Goal: Check status: Check status

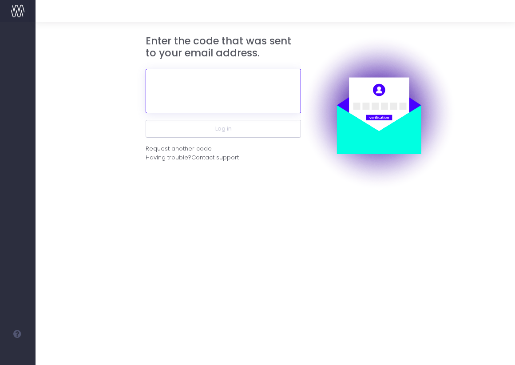
click at [254, 99] on input "text" at bounding box center [223, 91] width 155 height 44
paste input "600211"
type input "600211"
click at [146, 120] on button "Log in" at bounding box center [223, 129] width 155 height 18
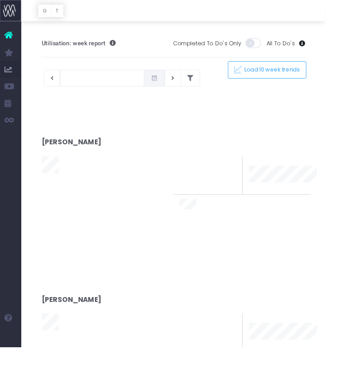
type input "[DATE]"
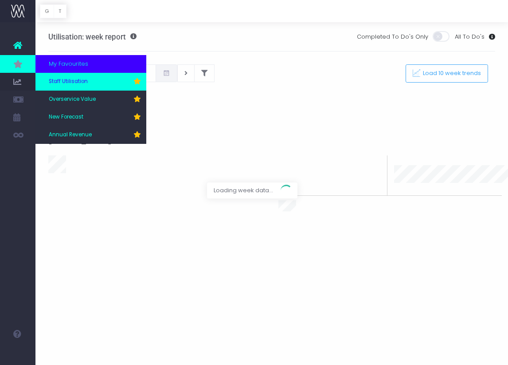
click at [59, 84] on span "Staff Utilisation" at bounding box center [68, 82] width 39 height 8
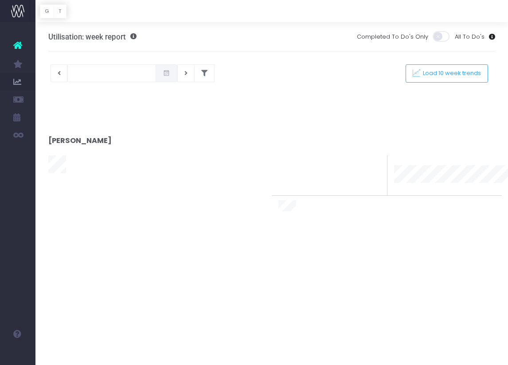
type input "[DATE]"
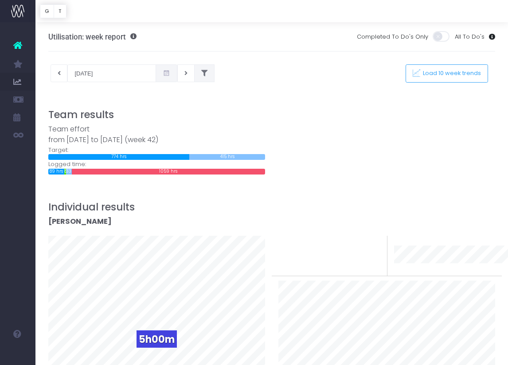
click at [194, 72] on button at bounding box center [204, 73] width 20 height 18
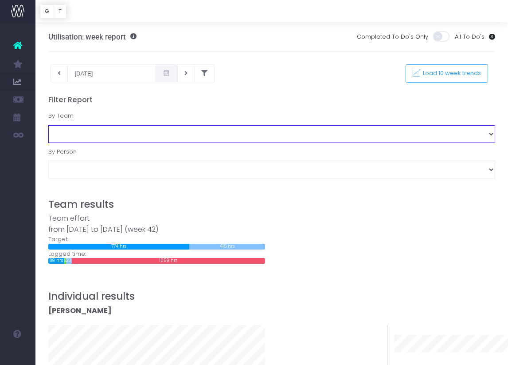
click at [112, 134] on select "Business Administration Creative Strategy and Production Development Film Marke…" at bounding box center [272, 134] width 448 height 18
select select "Project Management"
click at [48, 125] on select "Business Administration Creative Strategy and Production Development Film Marke…" at bounding box center [272, 134] width 448 height 18
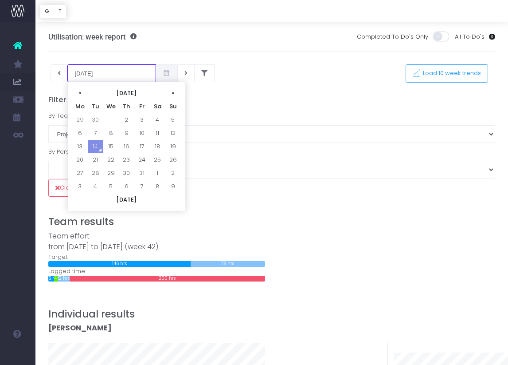
click at [106, 71] on input "[DATE]" at bounding box center [111, 73] width 89 height 18
click at [78, 128] on td "6" at bounding box center [80, 132] width 16 height 13
type input "[DATE]"
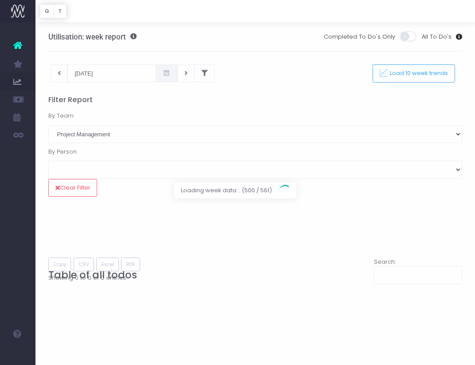
click at [246, 54] on div at bounding box center [237, 182] width 475 height 365
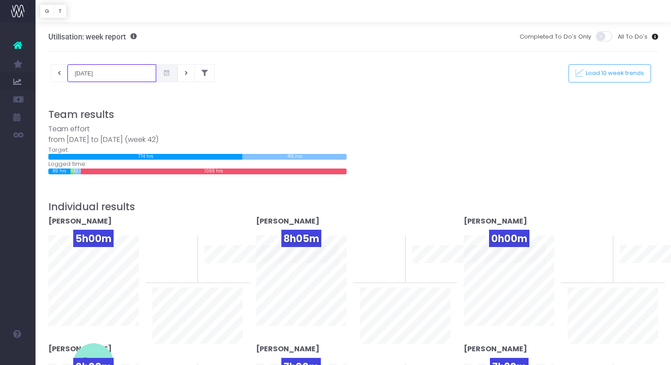
click at [79, 79] on input "[DATE]" at bounding box center [111, 73] width 89 height 18
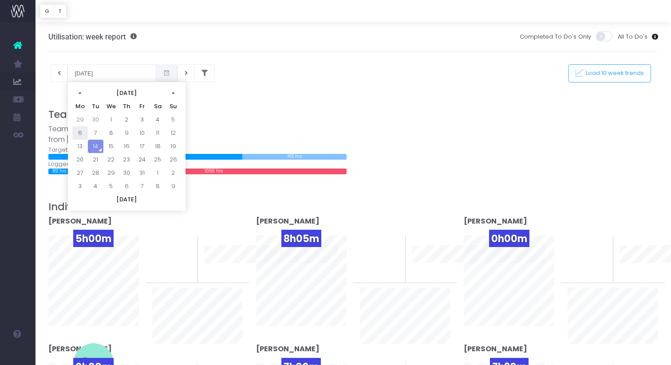
click at [82, 132] on td "6" at bounding box center [80, 132] width 16 height 13
type input "[DATE]"
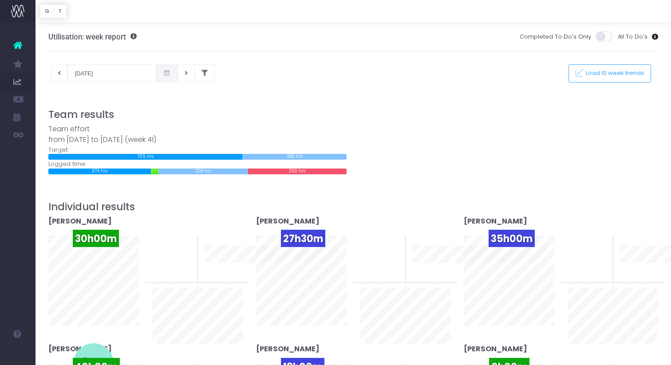
click at [201, 75] on div "06-10-2025 This week Load 10 week trends" at bounding box center [353, 73] width 623 height 18
click at [201, 73] on icon at bounding box center [204, 73] width 6 height 0
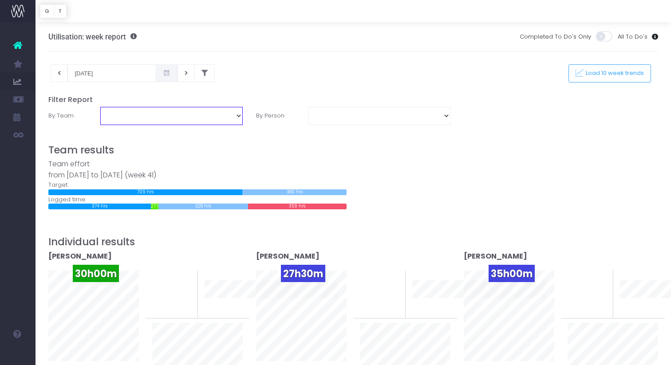
click at [181, 119] on select "Business Administration Creative Strategy and Production Development Film Marke…" at bounding box center [171, 116] width 142 height 18
select select "Project Management"
click at [100, 107] on select "Business Administration Creative Strategy and Production Development Film Marke…" at bounding box center [171, 116] width 142 height 18
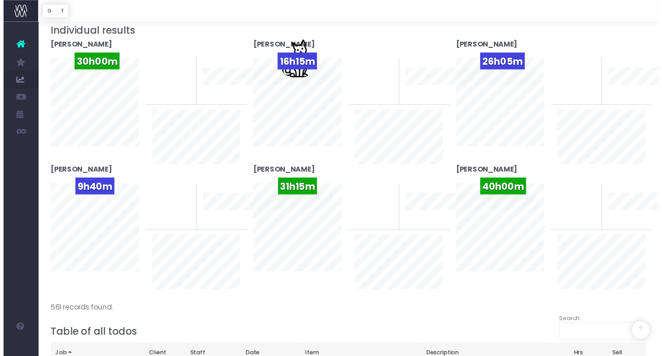
scroll to position [218, 0]
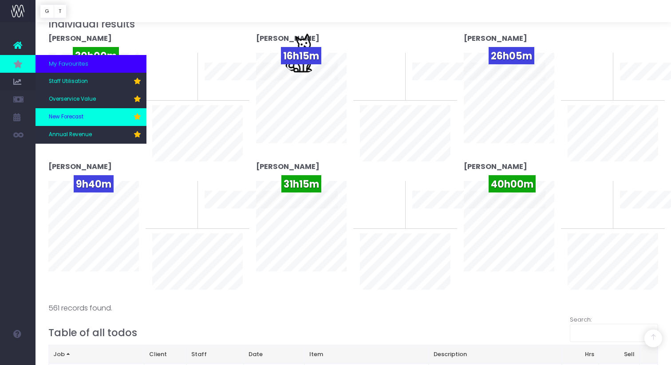
click at [73, 121] on span "New Forecast" at bounding box center [66, 117] width 35 height 8
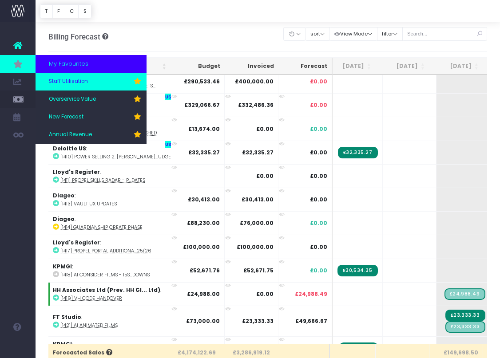
click at [63, 82] on span "Staff Utilisation" at bounding box center [68, 82] width 39 height 8
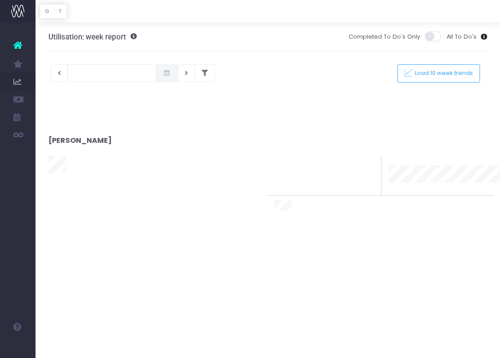
type input "[DATE]"
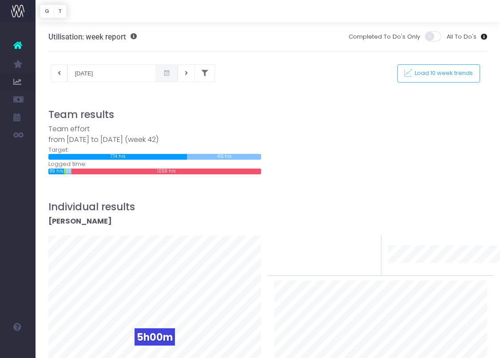
click at [202, 79] on div "[DATE] This week Load 10 week trends" at bounding box center [268, 73] width 452 height 18
click at [201, 73] on icon at bounding box center [204, 73] width 6 height 0
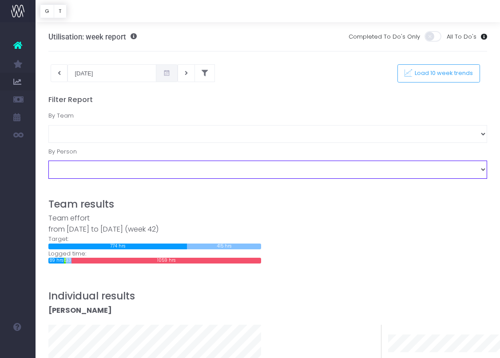
click at [98, 170] on select "[PERSON_NAME] [PERSON_NAME] [PERSON_NAME] [PERSON_NAME] [PERSON_NAME] [PERSON_N…" at bounding box center [267, 170] width 439 height 18
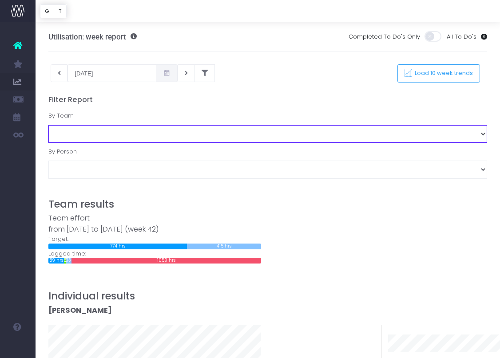
click at [99, 138] on select "Business Administration Creative Strategy and Production Development Film Marke…" at bounding box center [267, 134] width 439 height 18
select select "Project Management"
click at [48, 125] on select "Business Administration Creative Strategy and Production Development Film Marke…" at bounding box center [267, 134] width 439 height 18
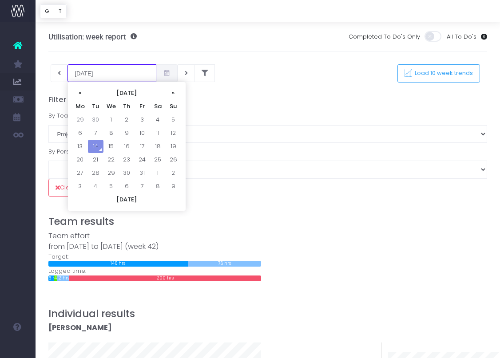
click at [94, 76] on input "[DATE]" at bounding box center [111, 73] width 89 height 18
click at [79, 135] on td "6" at bounding box center [80, 132] width 16 height 13
type input "[DATE]"
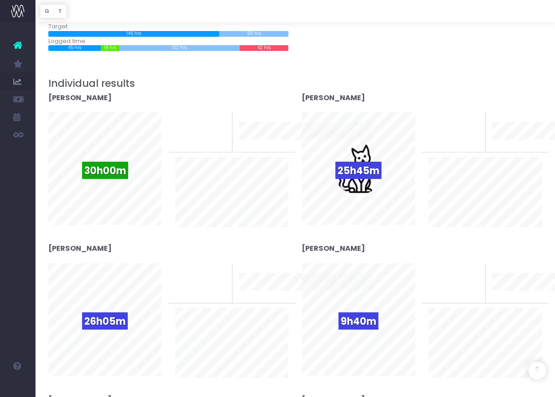
scroll to position [143, 0]
